Goal: Task Accomplishment & Management: Use online tool/utility

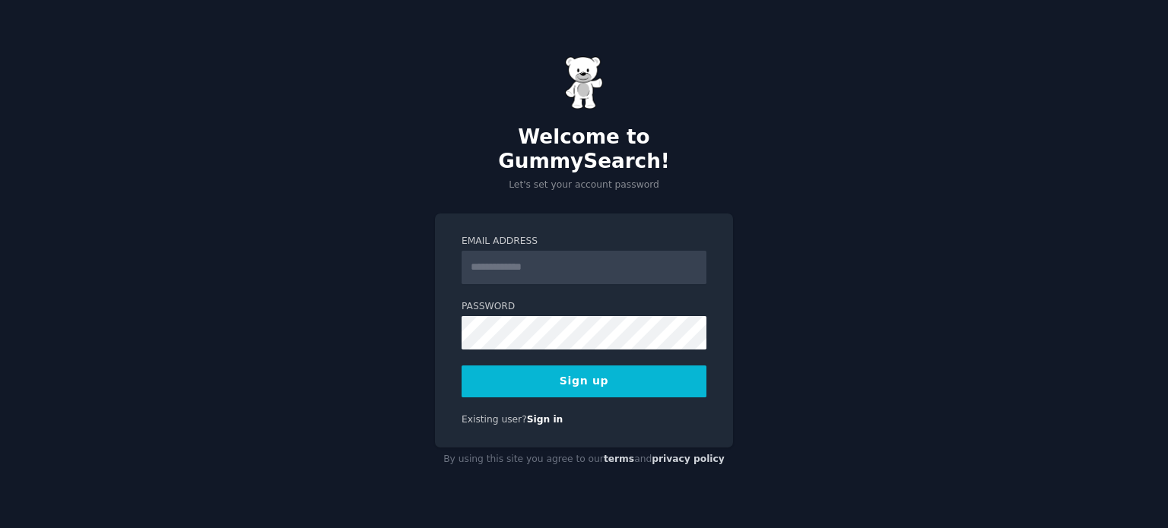
click at [495, 264] on input "Email Address" at bounding box center [584, 267] width 245 height 33
type input "**********"
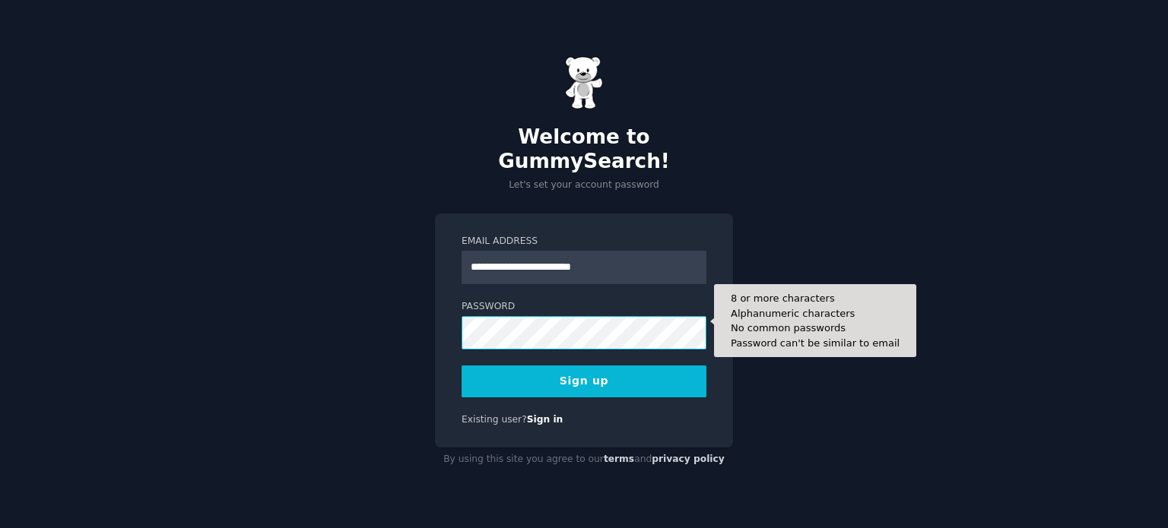
click at [462, 366] on button "Sign up" at bounding box center [584, 382] width 245 height 32
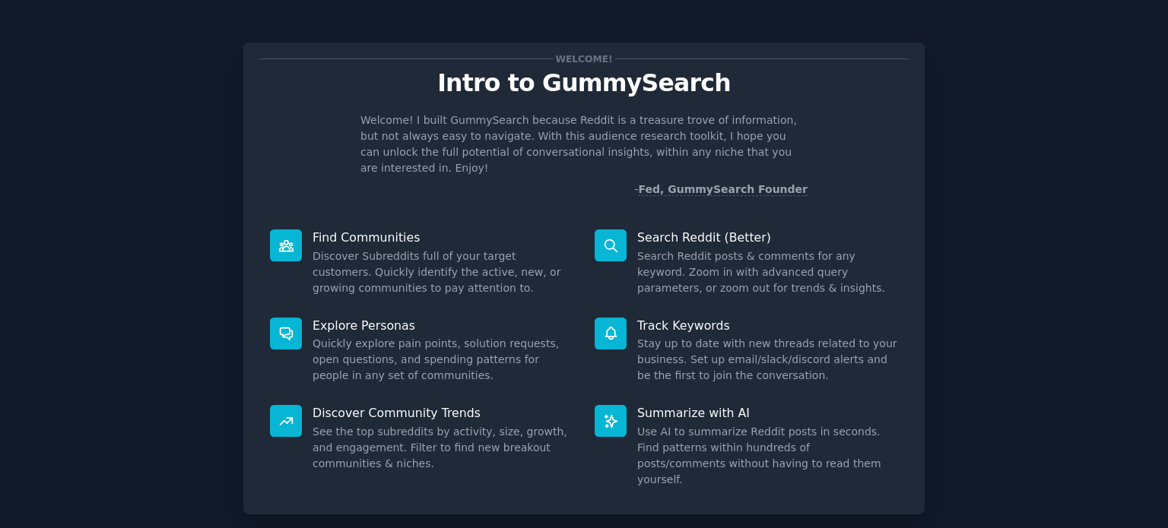
scroll to position [66, 0]
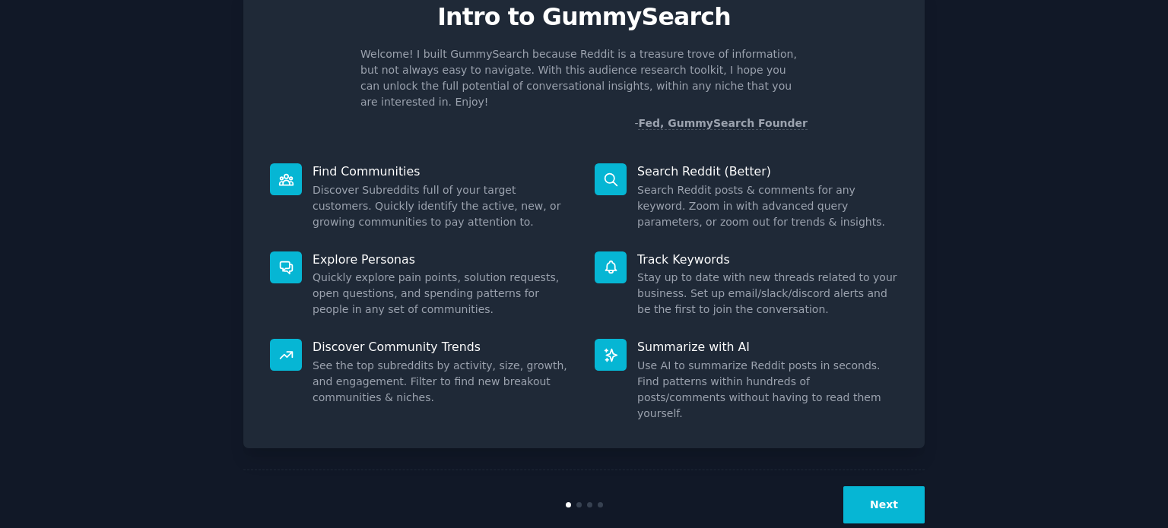
click at [873, 487] on button "Next" at bounding box center [883, 505] width 81 height 37
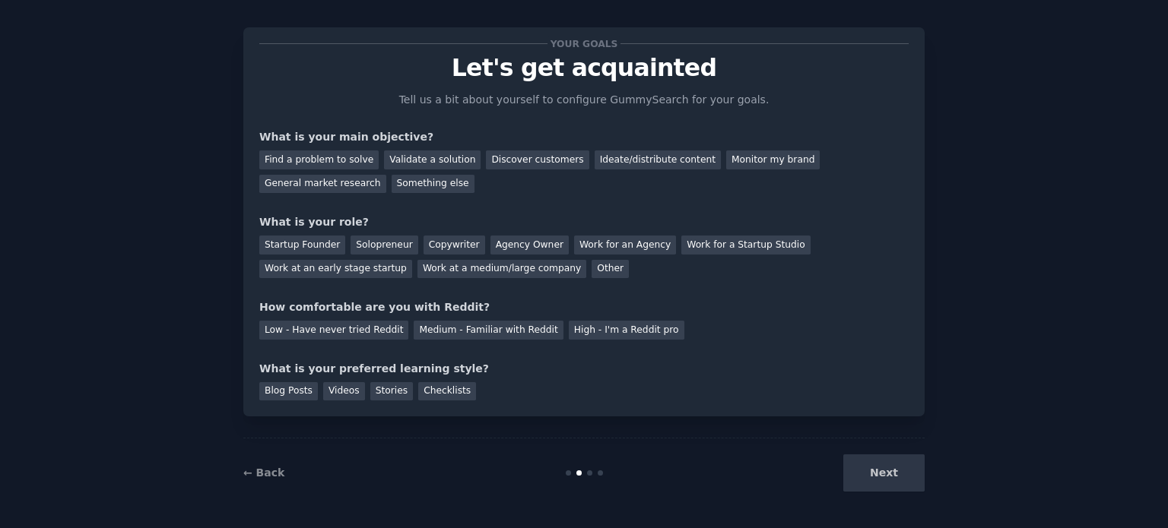
click at [873, 477] on div "Next" at bounding box center [810, 473] width 227 height 37
click at [892, 468] on div "Next" at bounding box center [810, 473] width 227 height 37
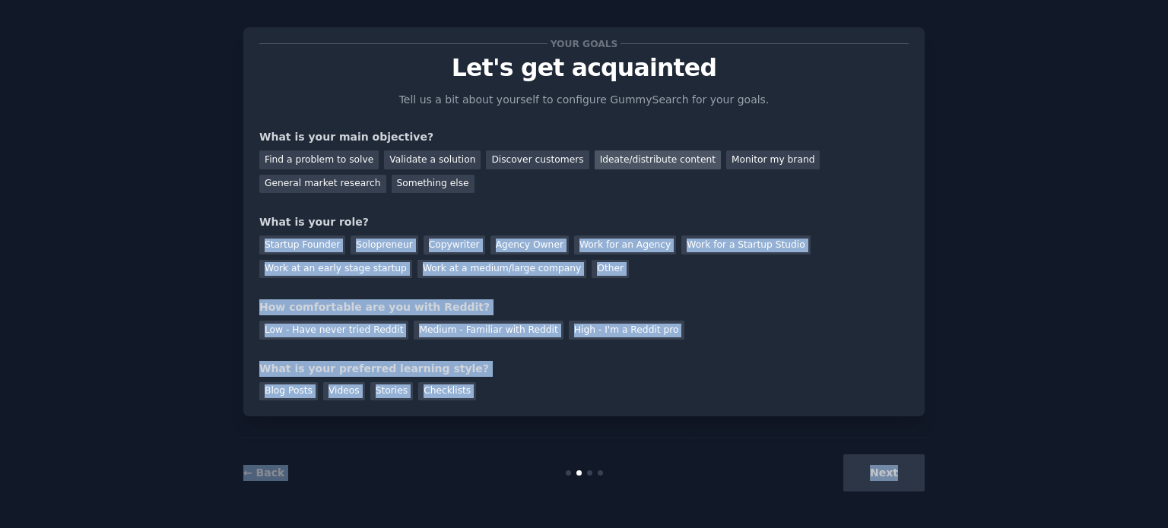
drag, startPoint x: 892, startPoint y: 468, endPoint x: 572, endPoint y: 158, distance: 445.2
click at [572, 158] on div "Your goals Let's get acquainted Tell us a bit about yourself to configure Gummy…" at bounding box center [583, 257] width 681 height 502
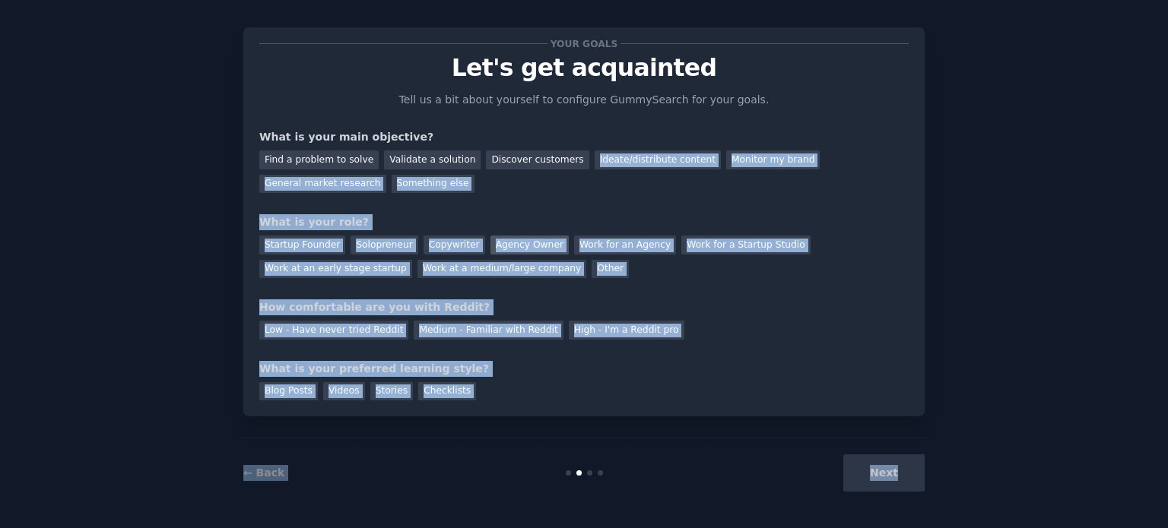
click at [506, 249] on div "Agency Owner" at bounding box center [529, 245] width 78 height 19
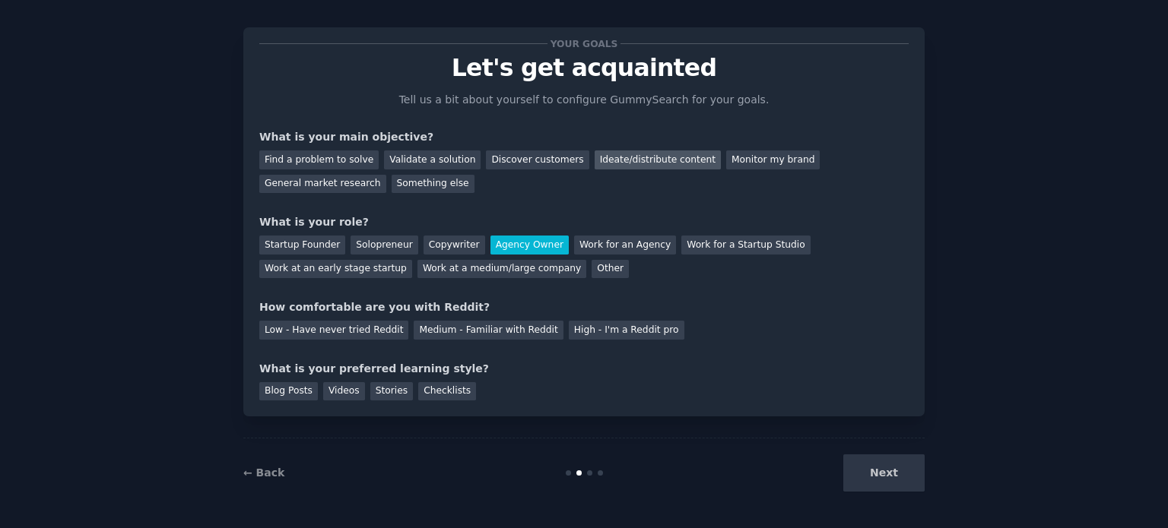
click at [619, 156] on div "Ideate/distribute content" at bounding box center [658, 160] width 126 height 19
click at [887, 468] on div "Next" at bounding box center [810, 473] width 227 height 37
click at [572, 337] on div "High - I'm a Reddit pro" at bounding box center [627, 330] width 116 height 19
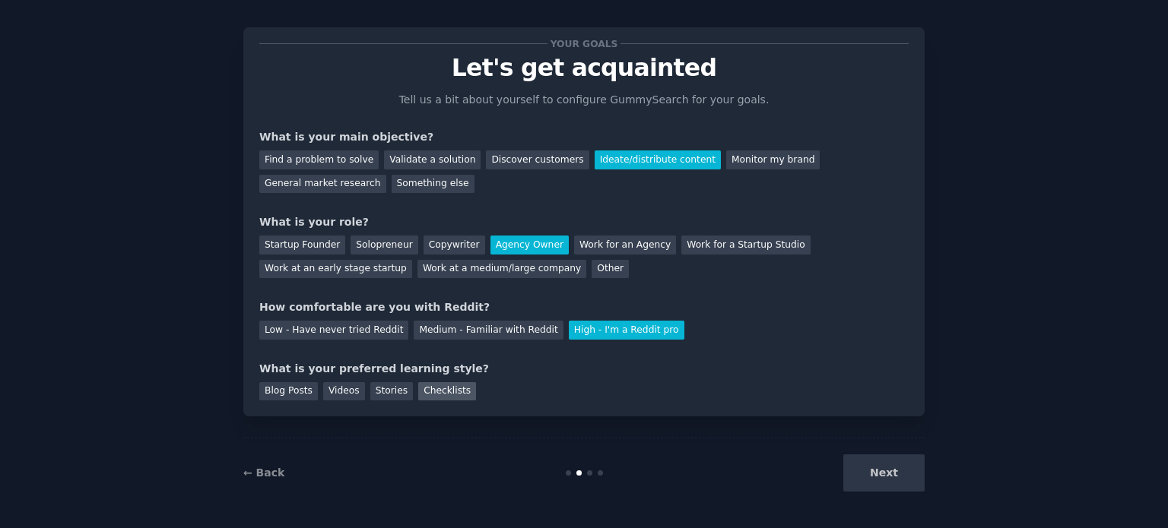
click at [423, 392] on div "Checklists" at bounding box center [447, 391] width 58 height 19
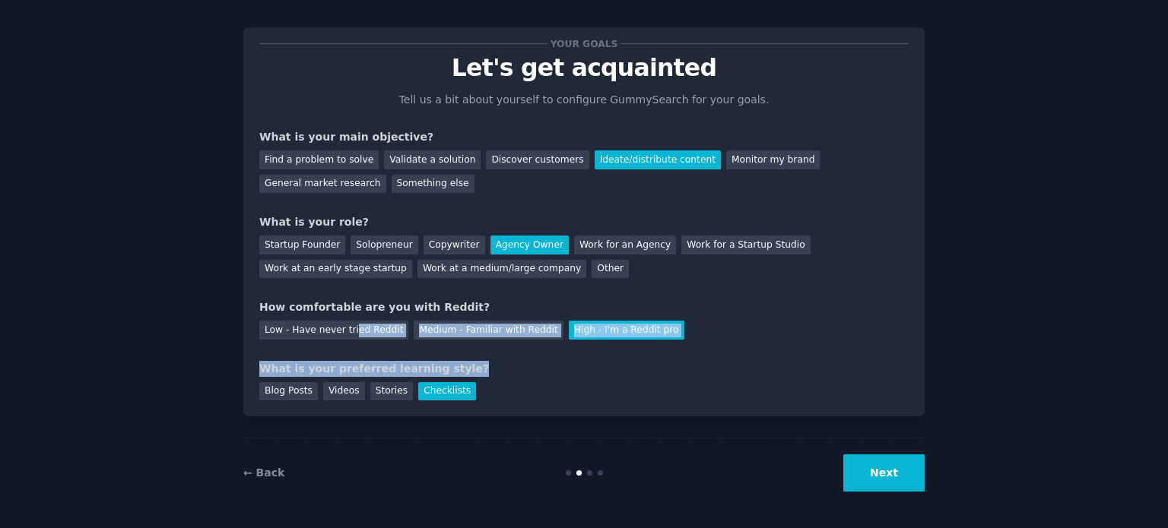
drag, startPoint x: 344, startPoint y: 332, endPoint x: 469, endPoint y: 367, distance: 129.5
click at [469, 367] on div "Your goals Let's get acquainted Tell us a bit about yourself to configure Gummy…" at bounding box center [583, 221] width 649 height 357
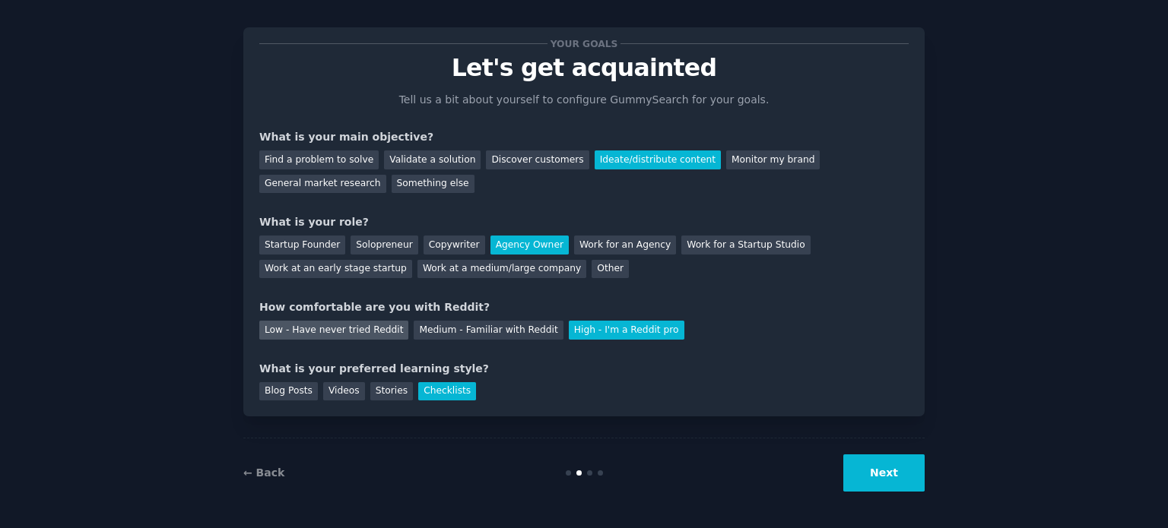
click at [334, 322] on div "Low - Have never tried Reddit" at bounding box center [333, 330] width 149 height 19
click at [882, 483] on button "Next" at bounding box center [883, 473] width 81 height 37
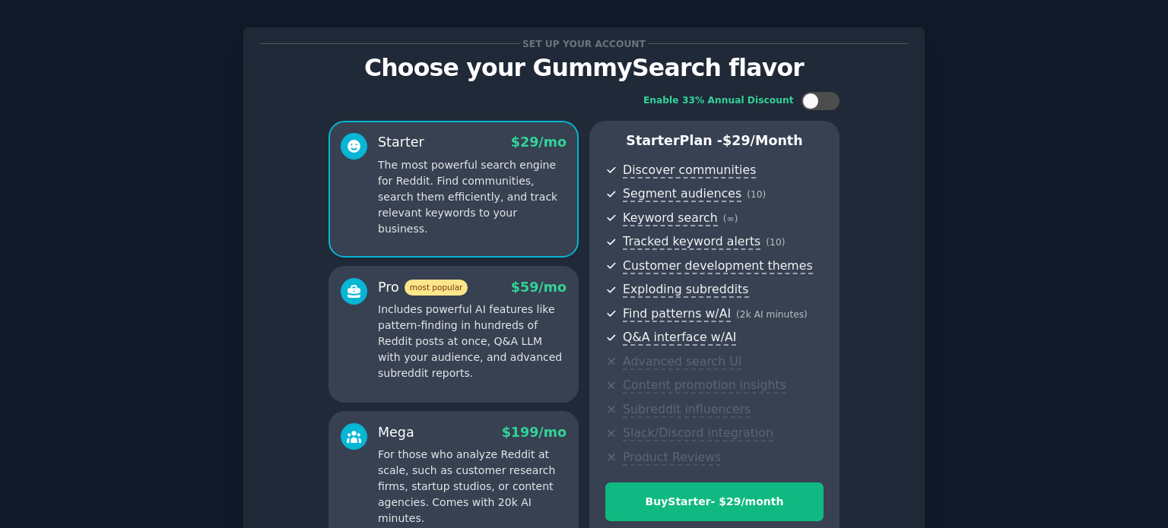
click at [882, 483] on div "Enable 33% Annual Discount Starter $ 29 /mo The most powerful search engine for…" at bounding box center [583, 319] width 649 height 477
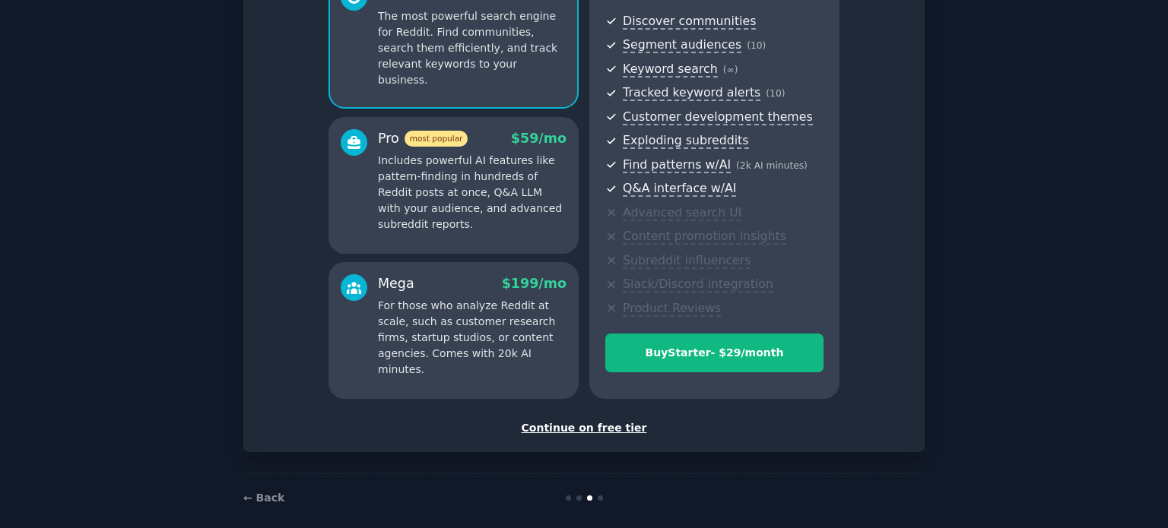
scroll to position [179, 0]
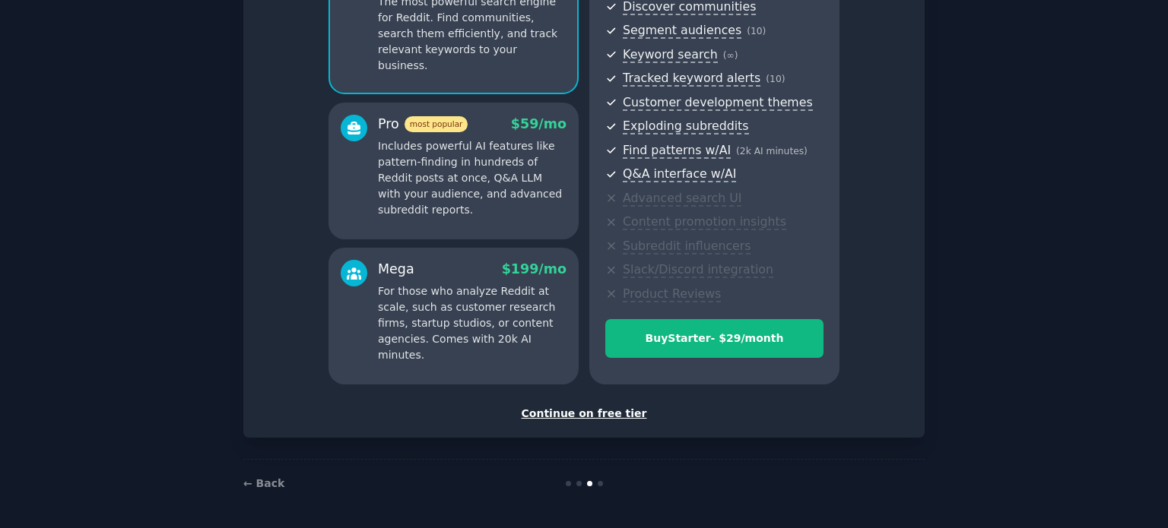
click at [608, 411] on div "Continue on free tier" at bounding box center [583, 414] width 649 height 16
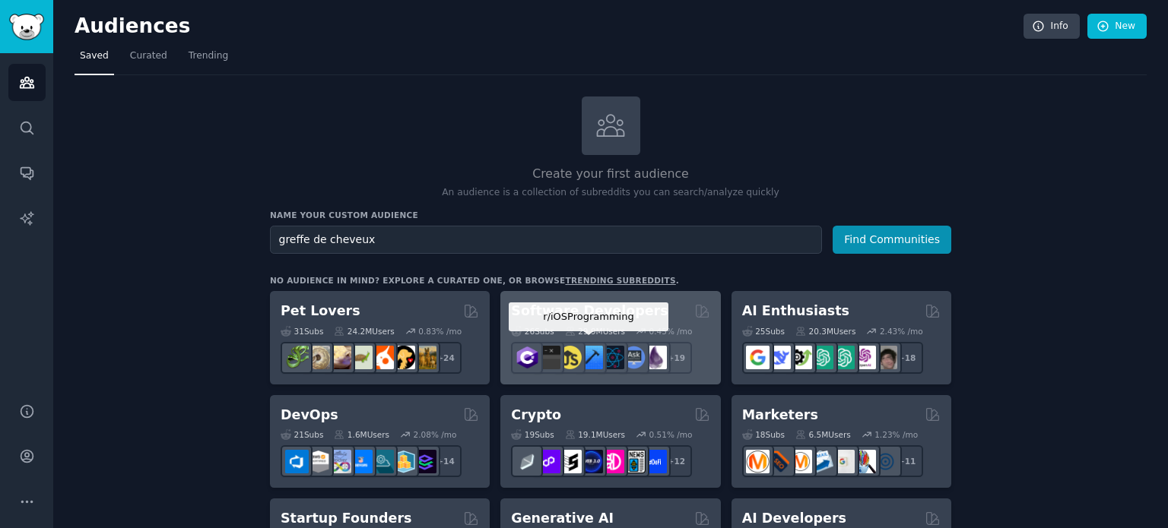
type input "greffe de cheveux"
click at [833, 226] on button "Find Communities" at bounding box center [892, 240] width 119 height 28
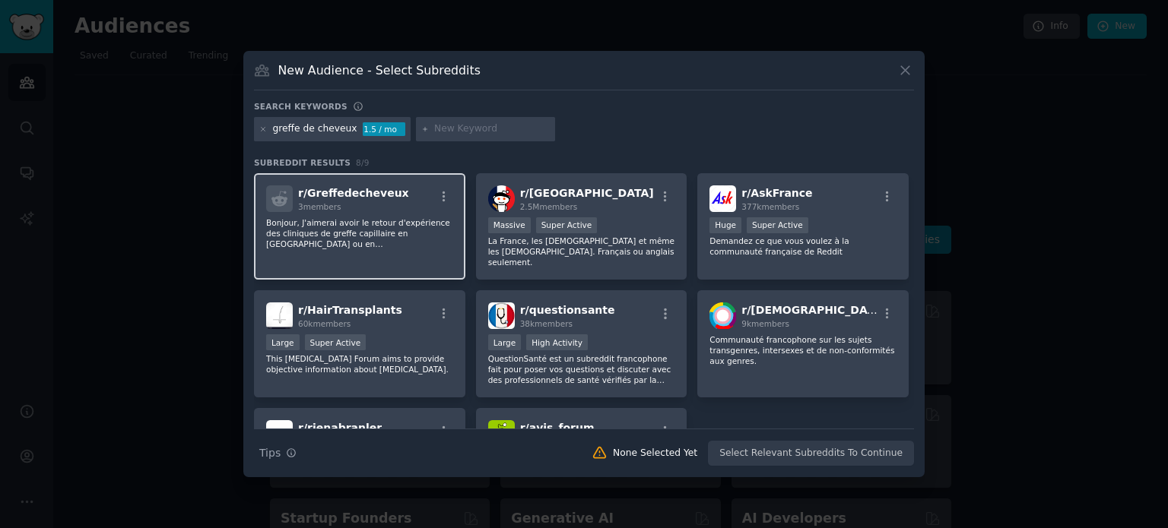
click at [354, 192] on span "r/ Greffedecheveux" at bounding box center [353, 193] width 111 height 12
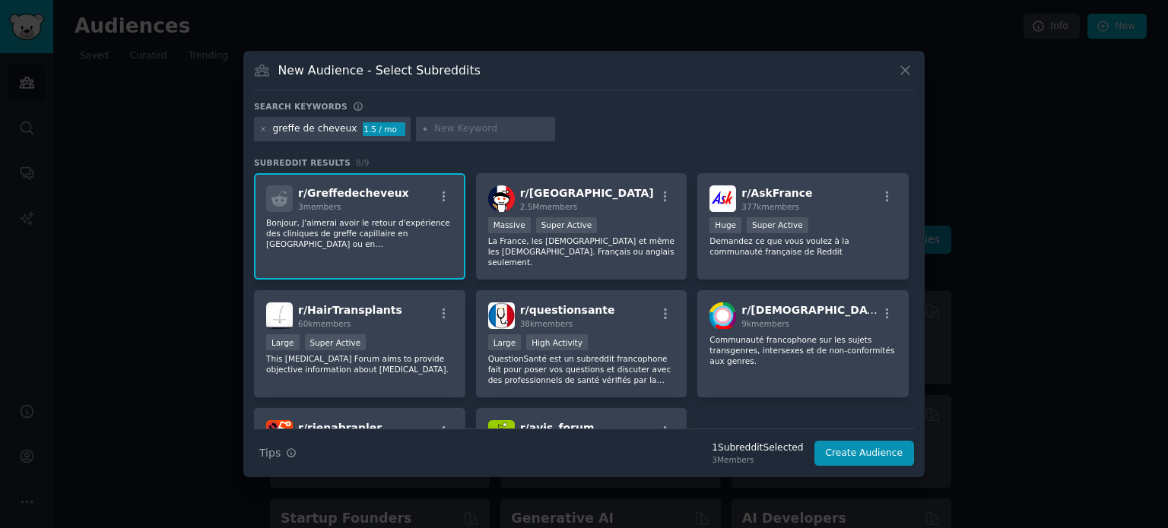
click at [332, 202] on span "3 members" at bounding box center [319, 206] width 43 height 9
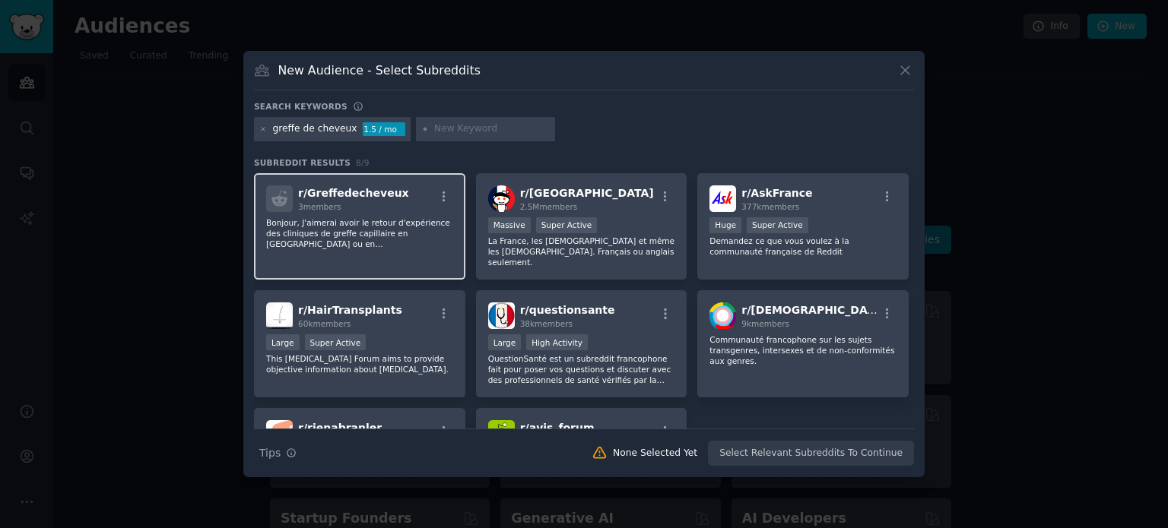
click at [332, 202] on span "3 members" at bounding box center [319, 206] width 43 height 9
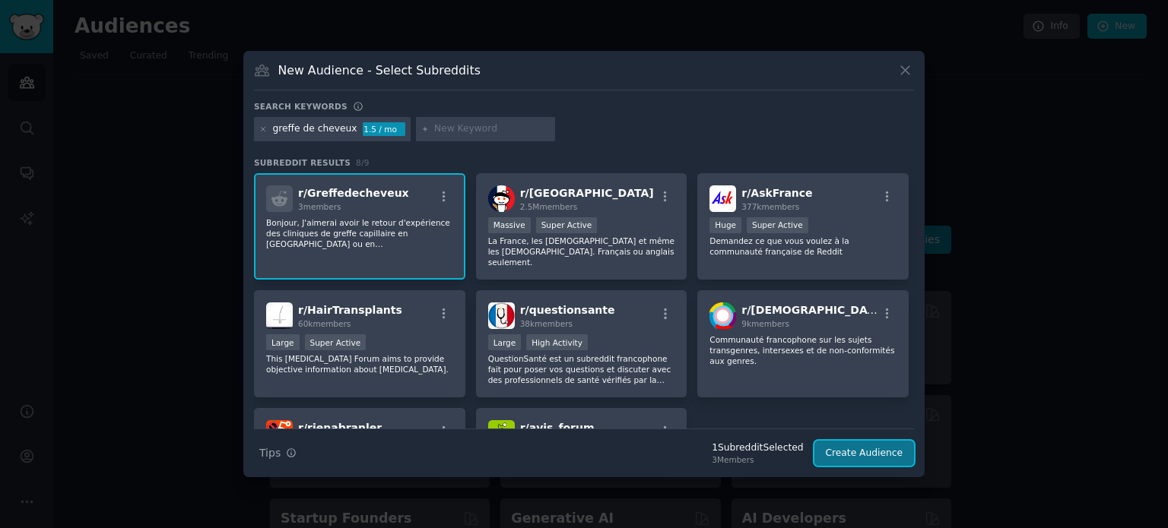
click at [851, 449] on button "Create Audience" at bounding box center [864, 454] width 100 height 26
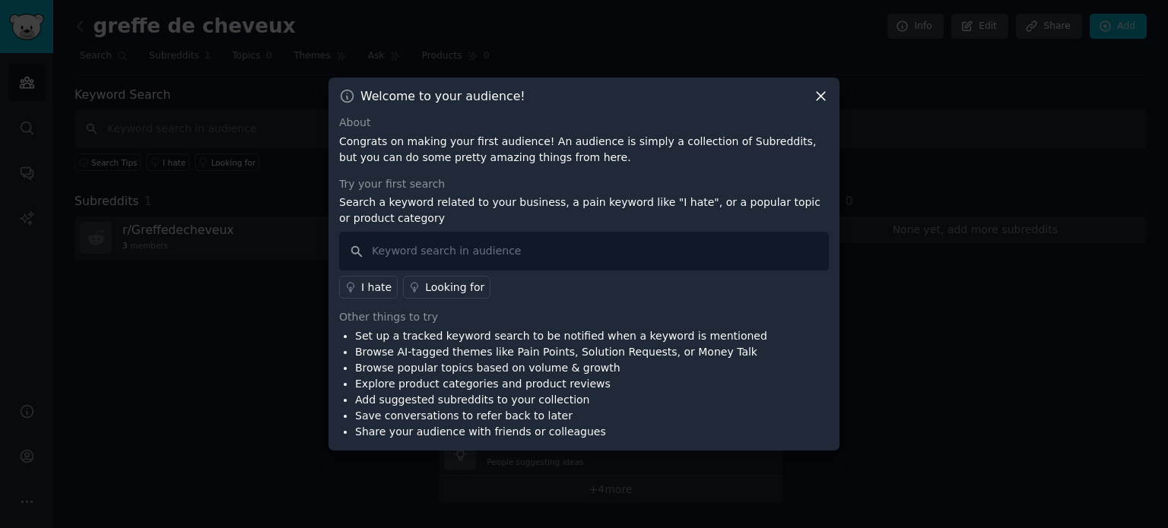
click at [818, 100] on icon at bounding box center [821, 97] width 8 height 8
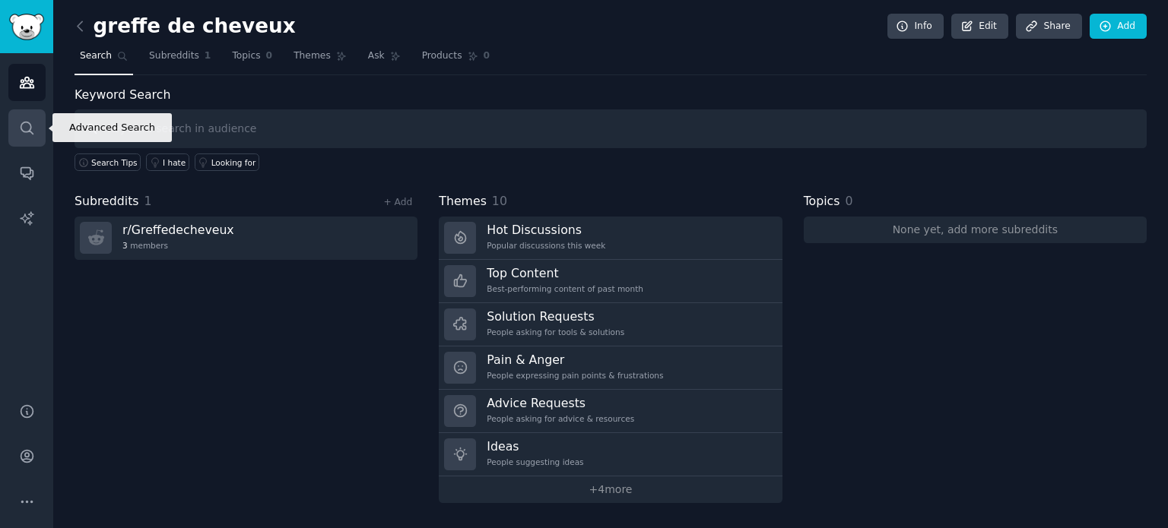
click at [17, 137] on link "Search" at bounding box center [26, 127] width 37 height 37
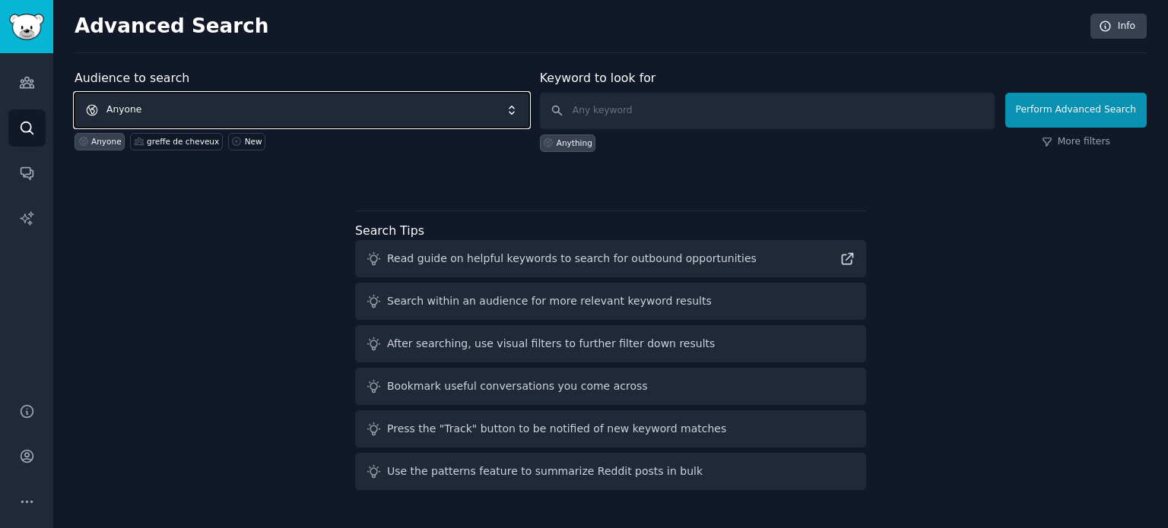
click at [449, 113] on span "Anyone" at bounding box center [302, 110] width 455 height 35
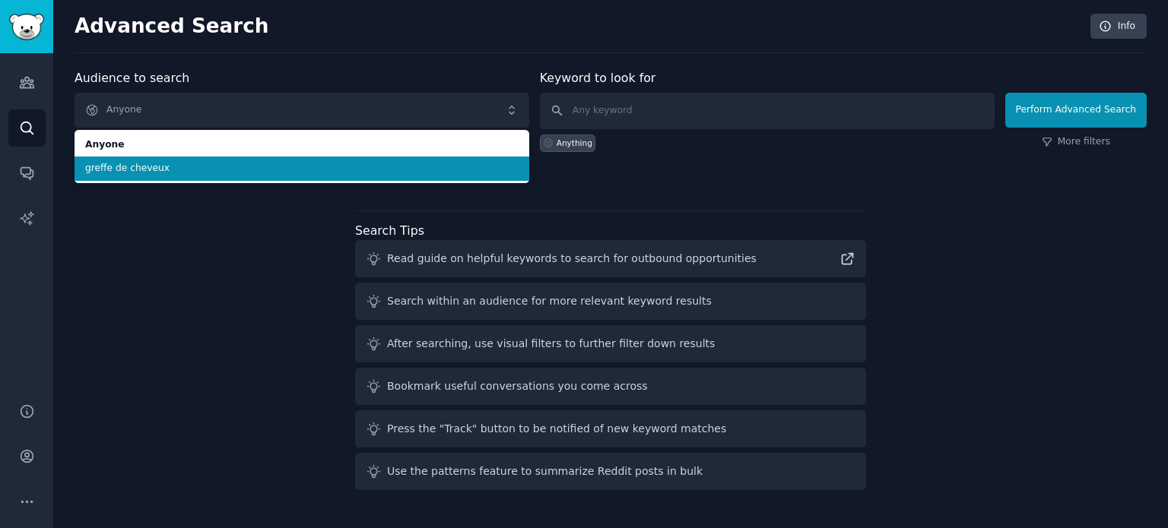
click at [371, 167] on span "greffe de cheveux" at bounding box center [301, 169] width 433 height 14
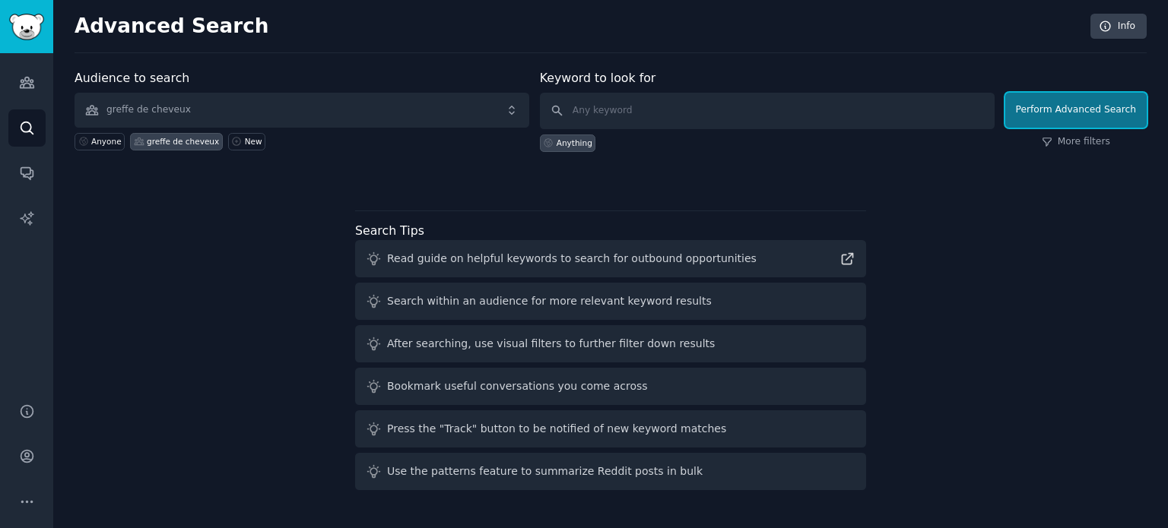
click at [1075, 112] on button "Perform Advanced Search" at bounding box center [1075, 110] width 141 height 35
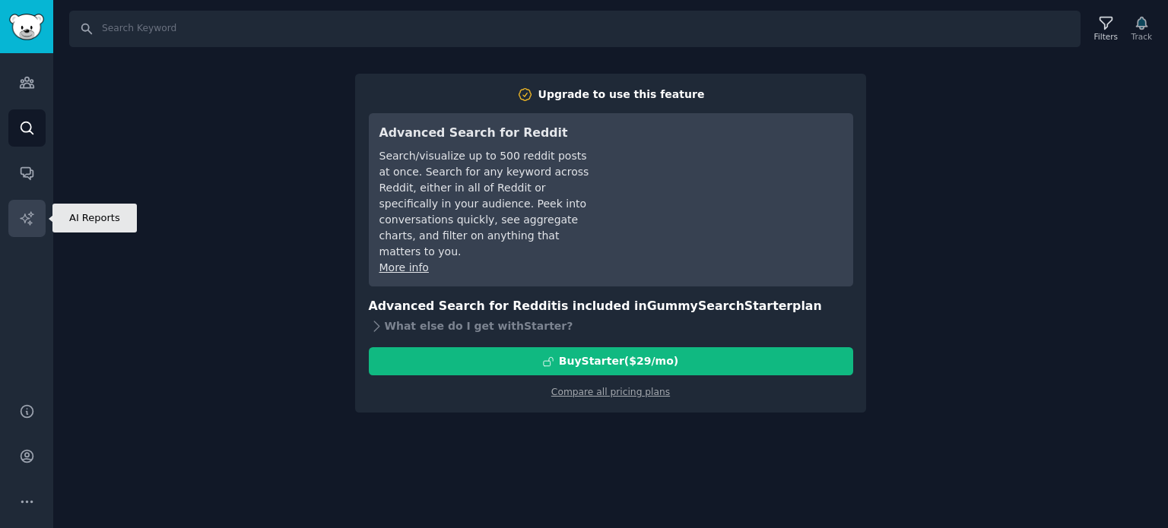
click at [25, 217] on icon "Sidebar" at bounding box center [27, 219] width 16 height 16
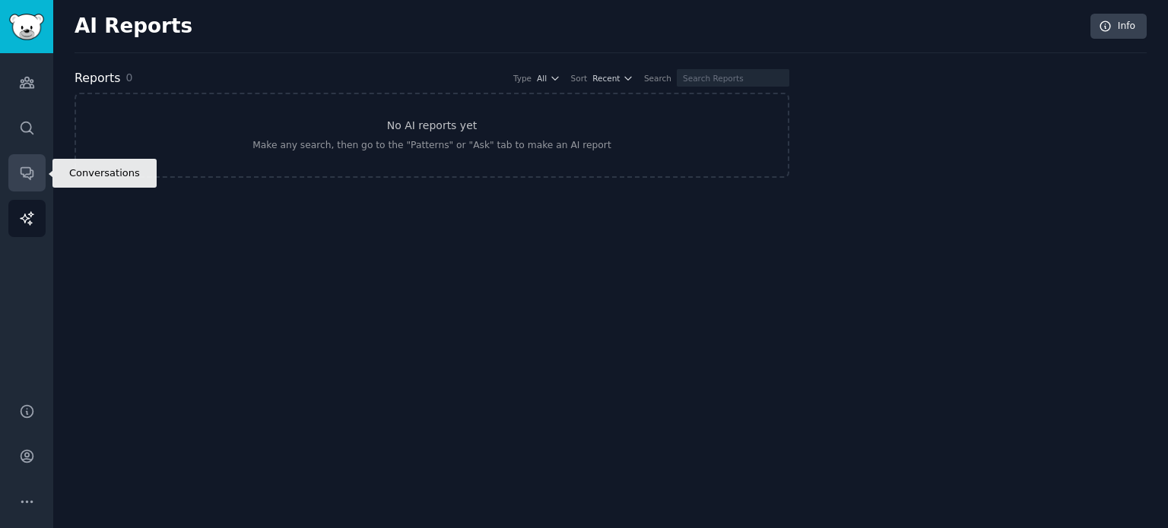
click at [19, 173] on icon "Sidebar" at bounding box center [27, 173] width 16 height 16
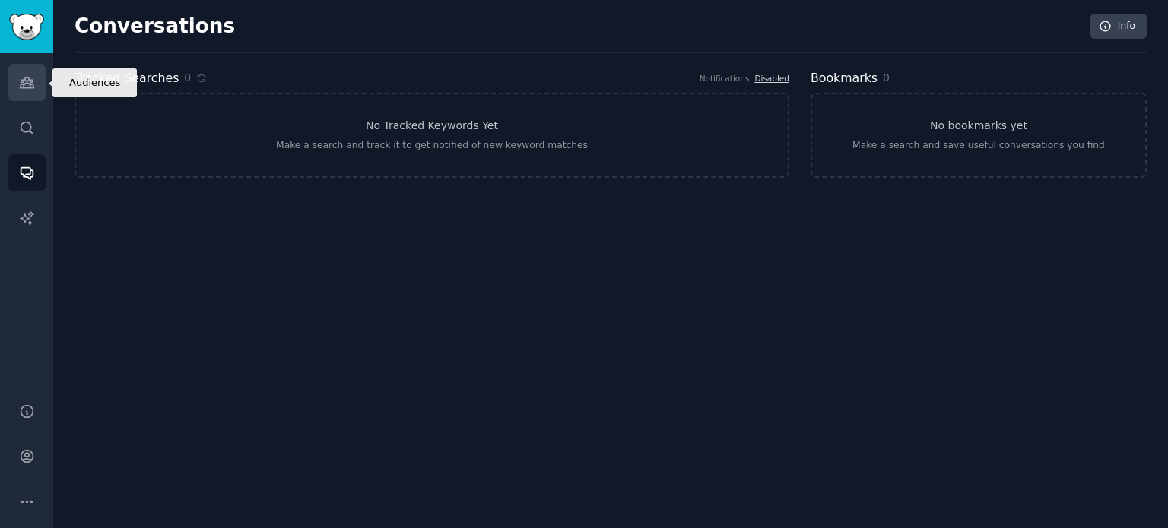
click at [22, 83] on icon "Sidebar" at bounding box center [27, 83] width 16 height 16
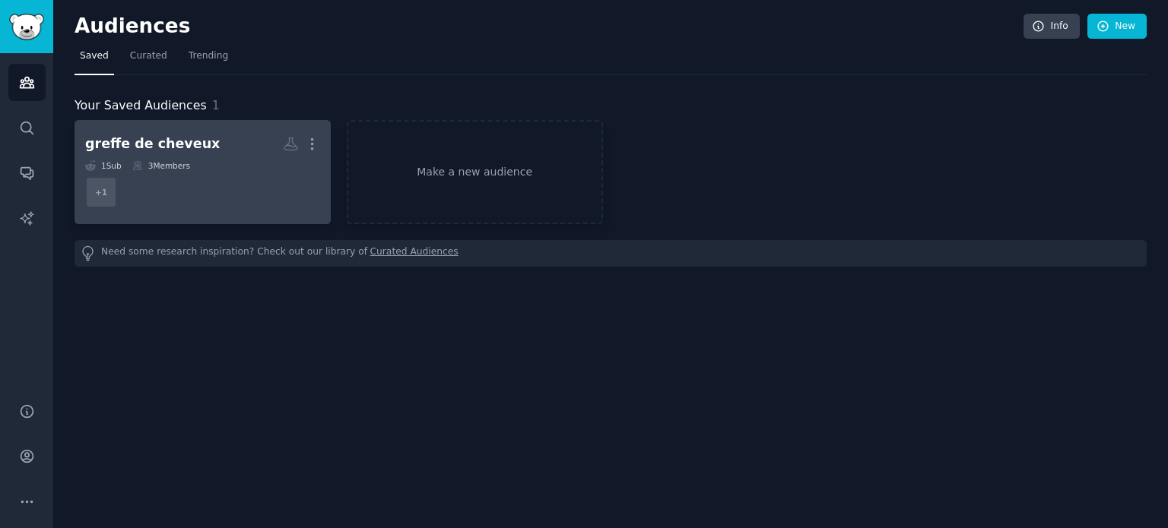
click at [135, 139] on div "greffe de cheveux" at bounding box center [152, 144] width 135 height 19
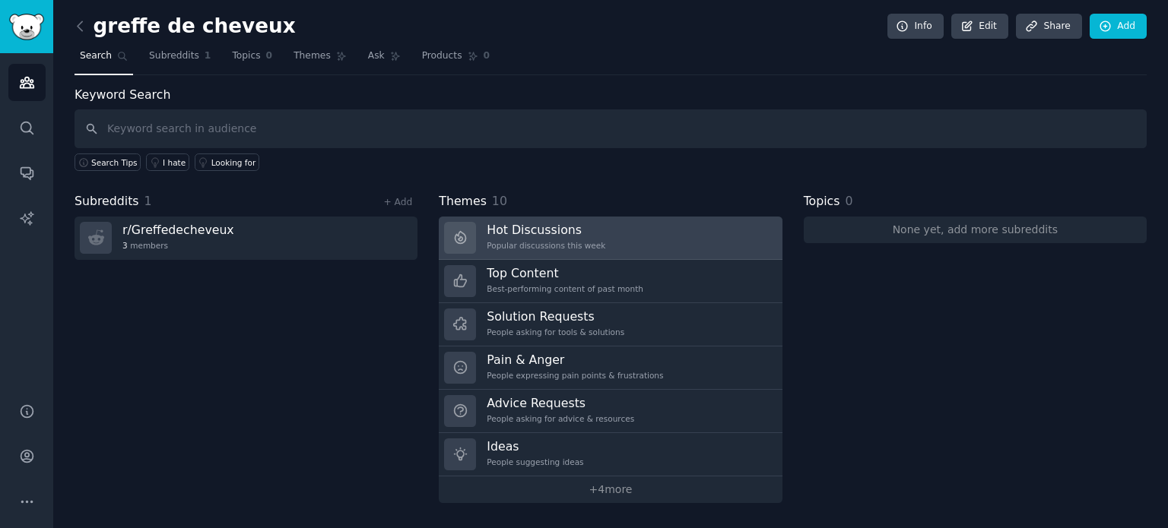
click at [505, 233] on h3 "Hot Discussions" at bounding box center [546, 230] width 119 height 16
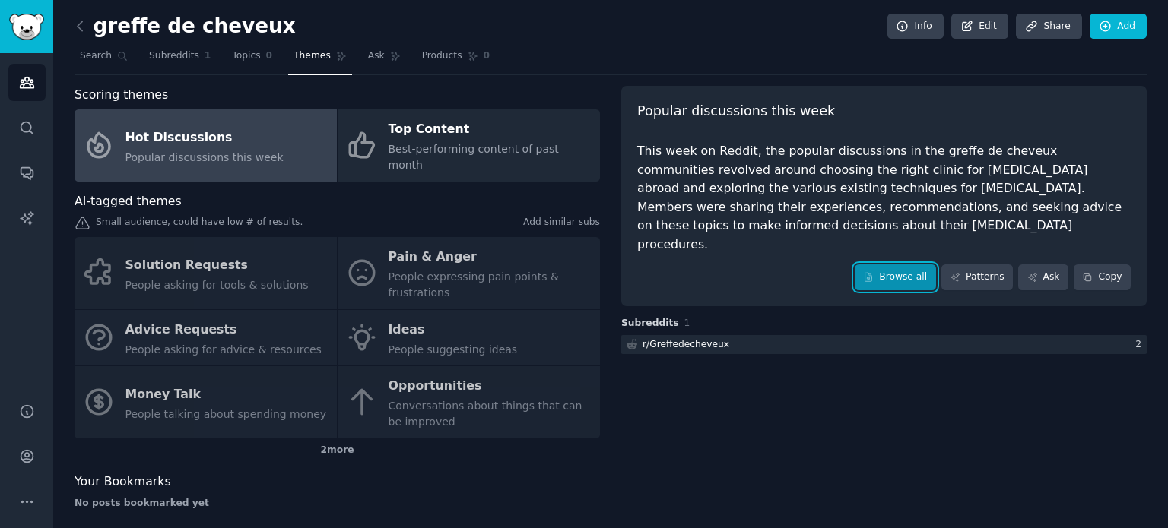
click at [901, 265] on link "Browse all" at bounding box center [895, 278] width 81 height 26
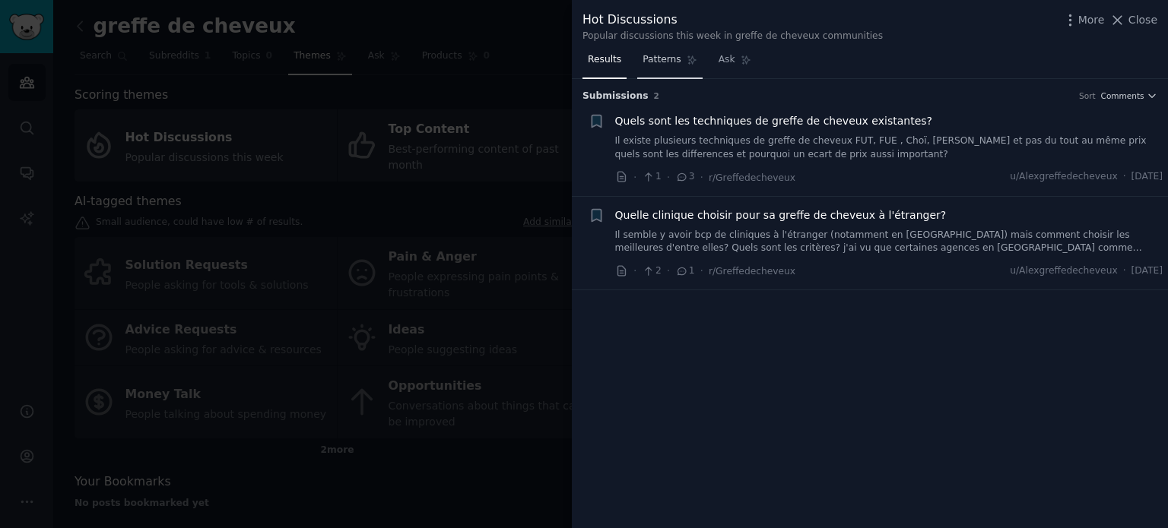
click at [654, 55] on span "Patterns" at bounding box center [661, 60] width 38 height 14
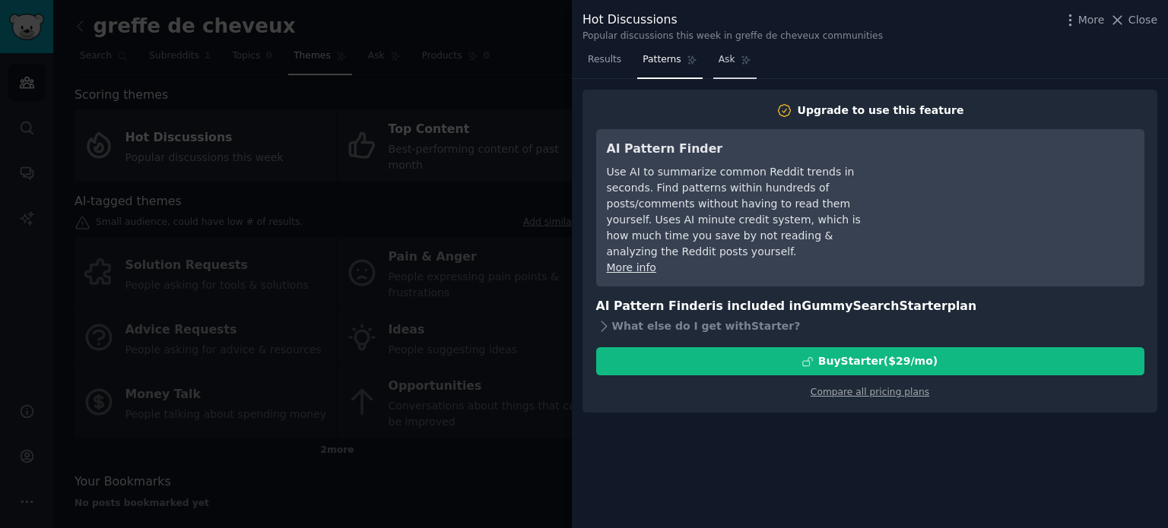
click at [724, 62] on span "Ask" at bounding box center [727, 60] width 17 height 14
